Goal: Task Accomplishment & Management: Manage account settings

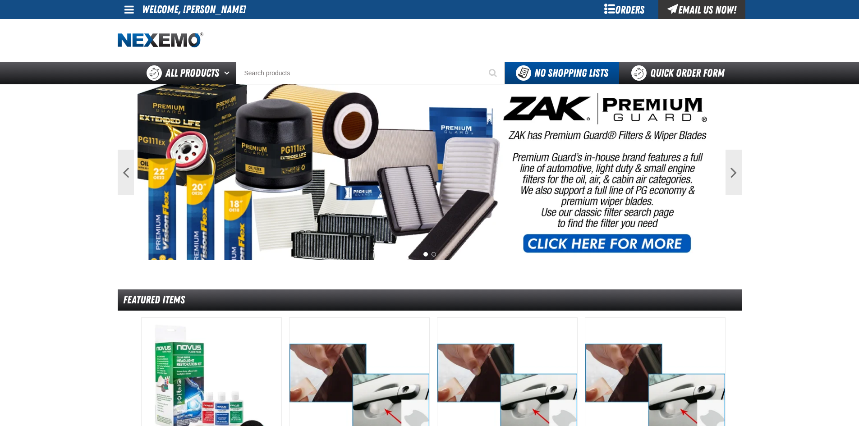
click at [128, 9] on span at bounding box center [128, 9] width 9 height 11
click at [132, 28] on link "My Account My Account" at bounding box center [142, 27] width 40 height 9
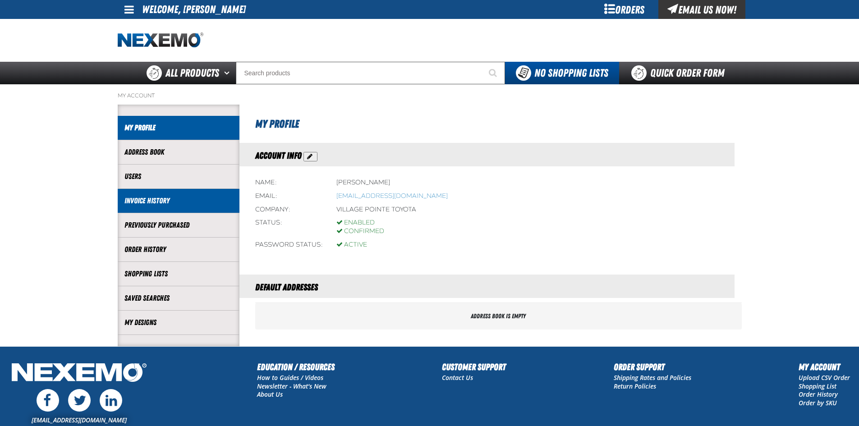
click at [132, 202] on link "Invoice History" at bounding box center [178, 201] width 108 height 10
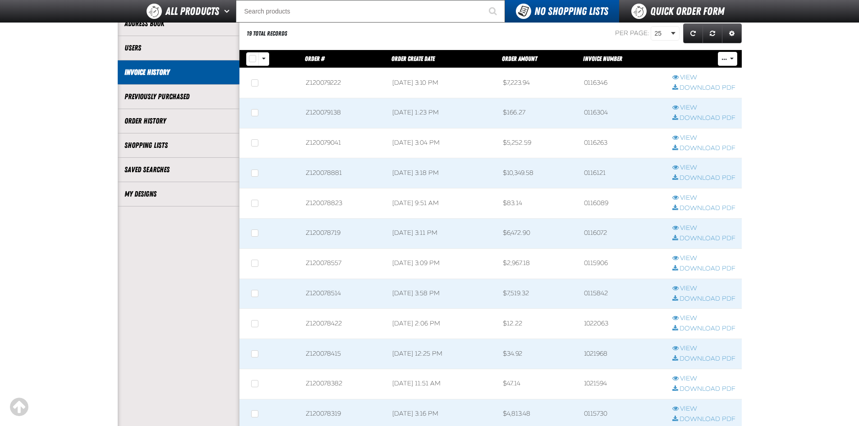
scroll to position [90, 0]
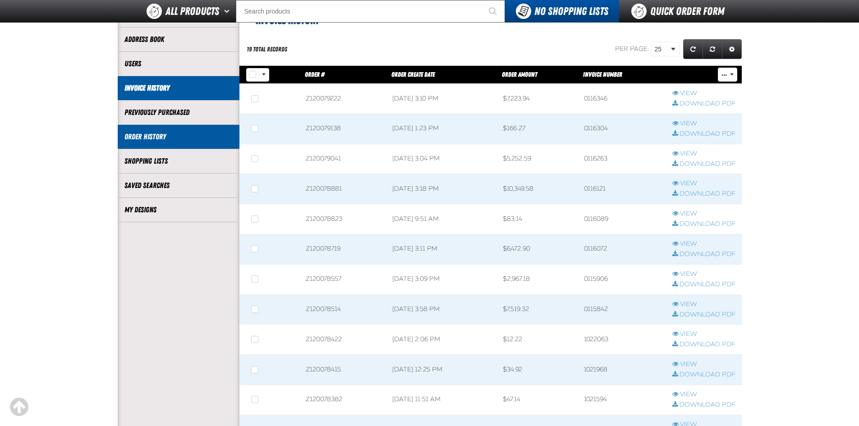
click at [153, 138] on link "Order History" at bounding box center [178, 137] width 108 height 10
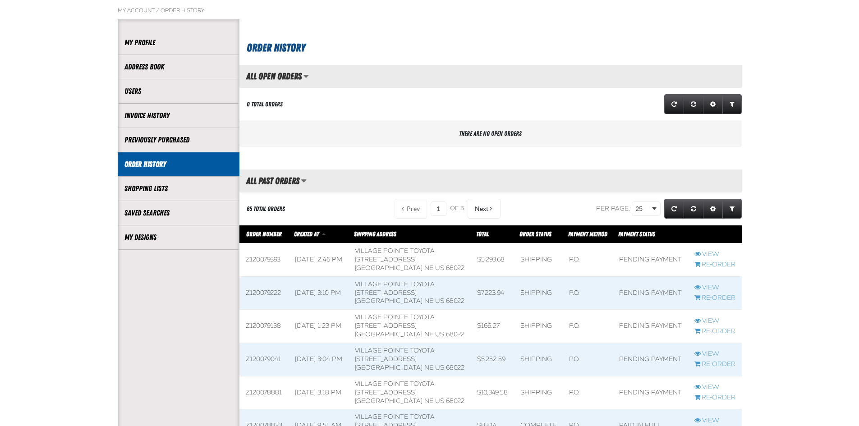
scroll to position [90, 0]
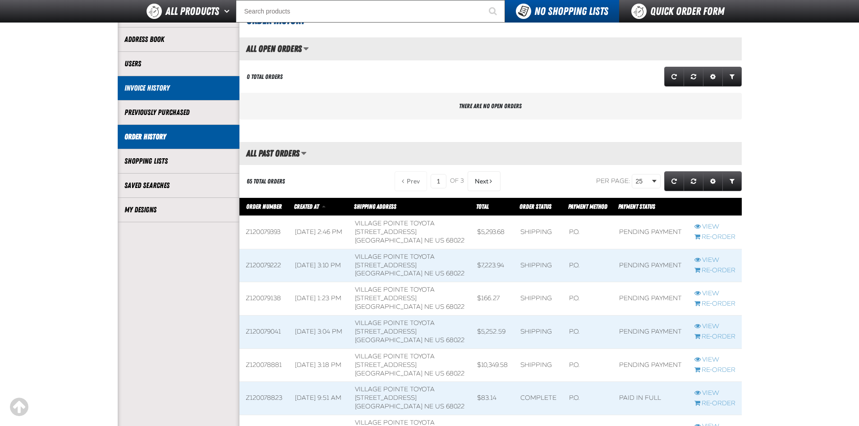
click at [135, 87] on link "Invoice History" at bounding box center [178, 88] width 108 height 10
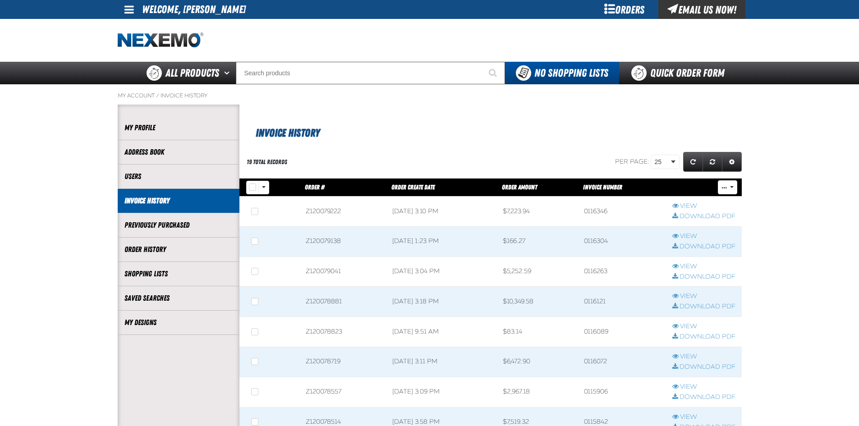
scroll to position [0, 0]
